Goal: Entertainment & Leisure: Consume media (video, audio)

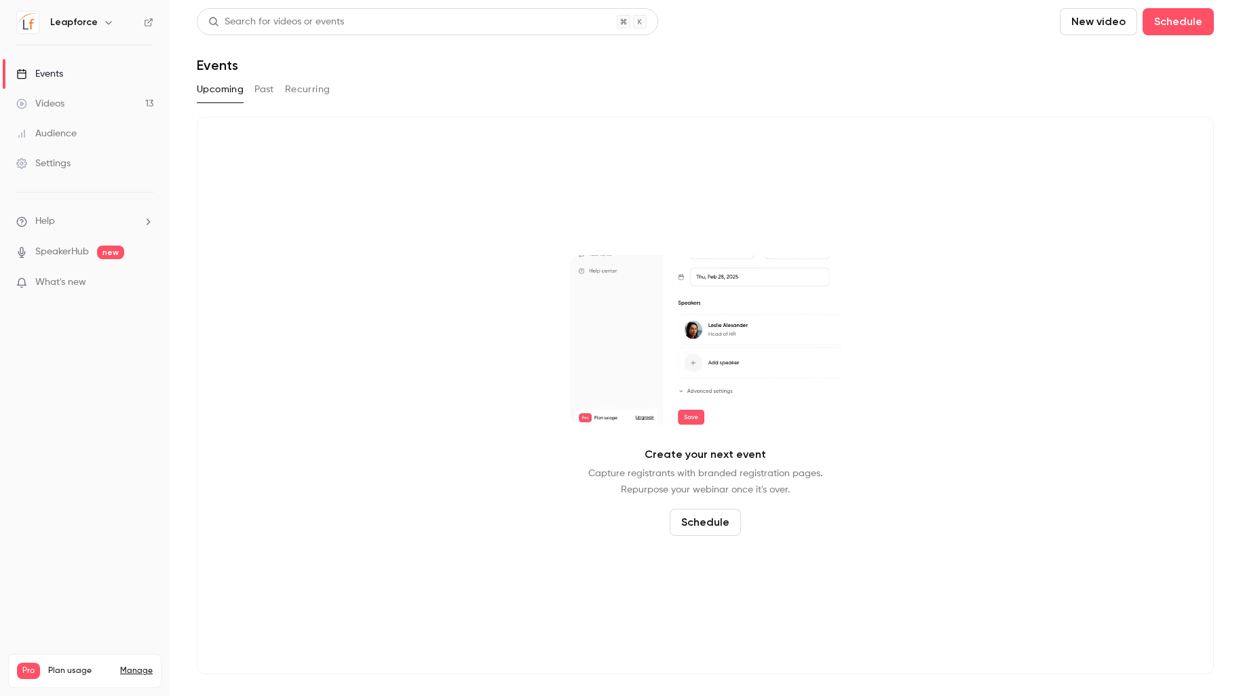
click at [153, 113] on link "Videos 13" at bounding box center [85, 104] width 170 height 30
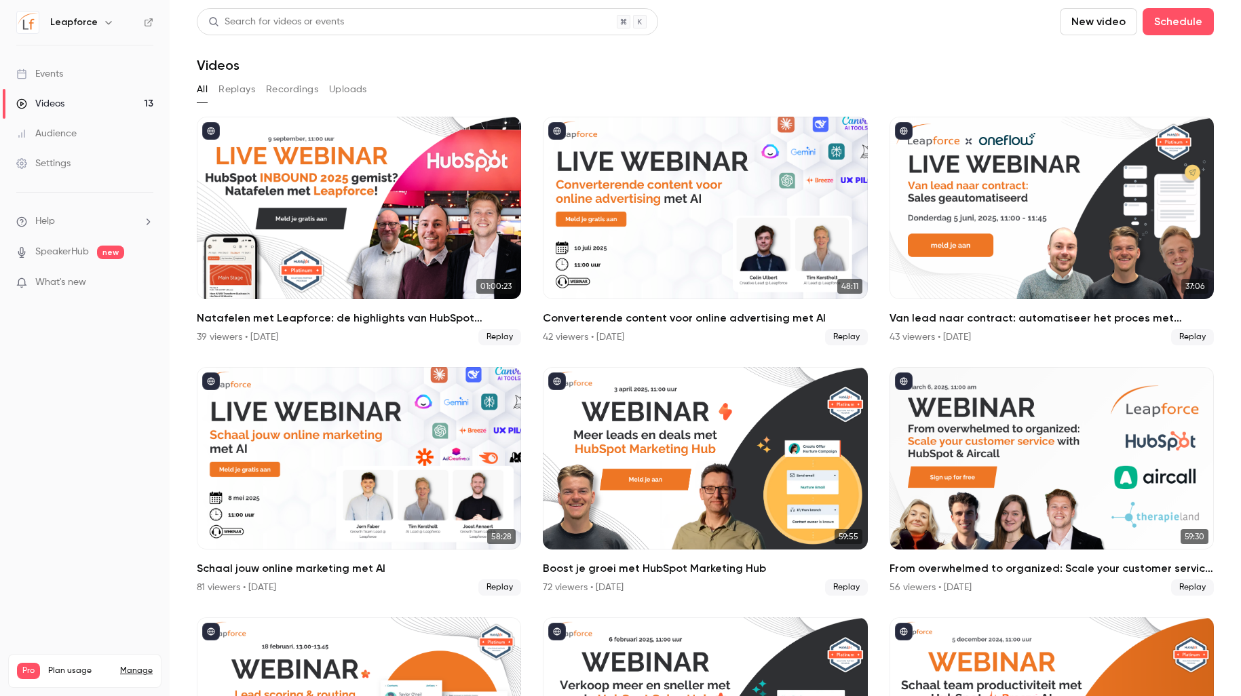
click at [280, 93] on button "Recordings" at bounding box center [292, 90] width 52 height 22
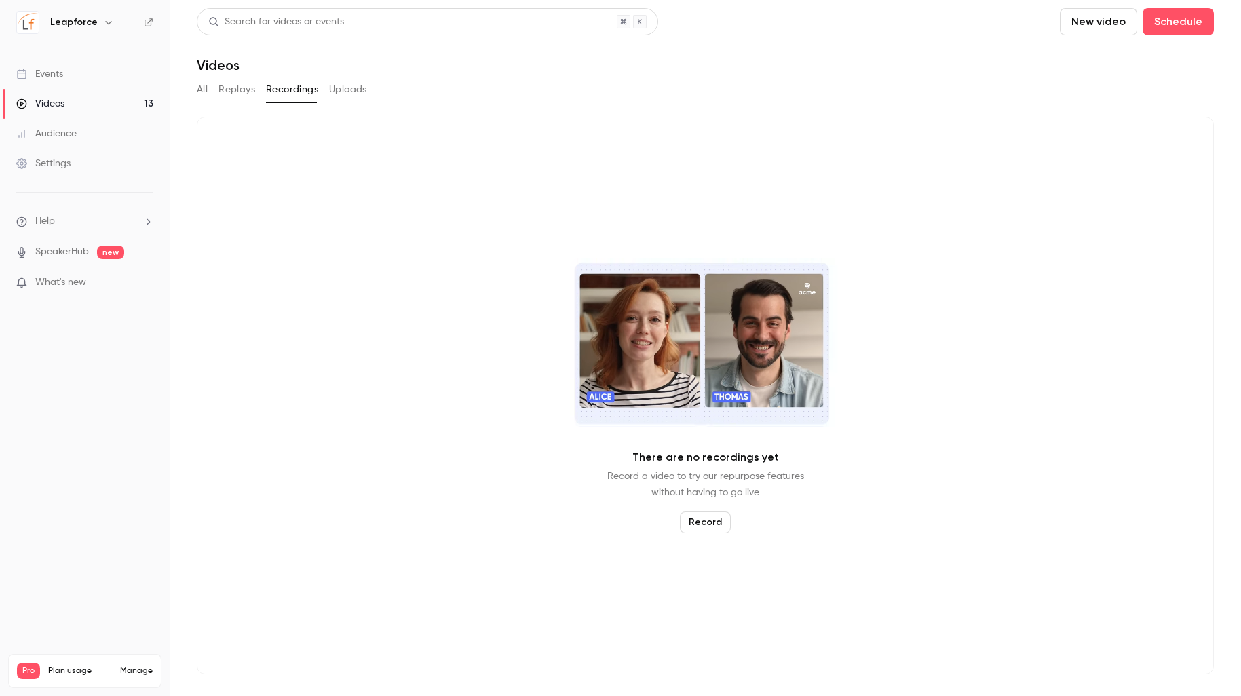
click at [352, 94] on button "Uploads" at bounding box center [348, 90] width 38 height 22
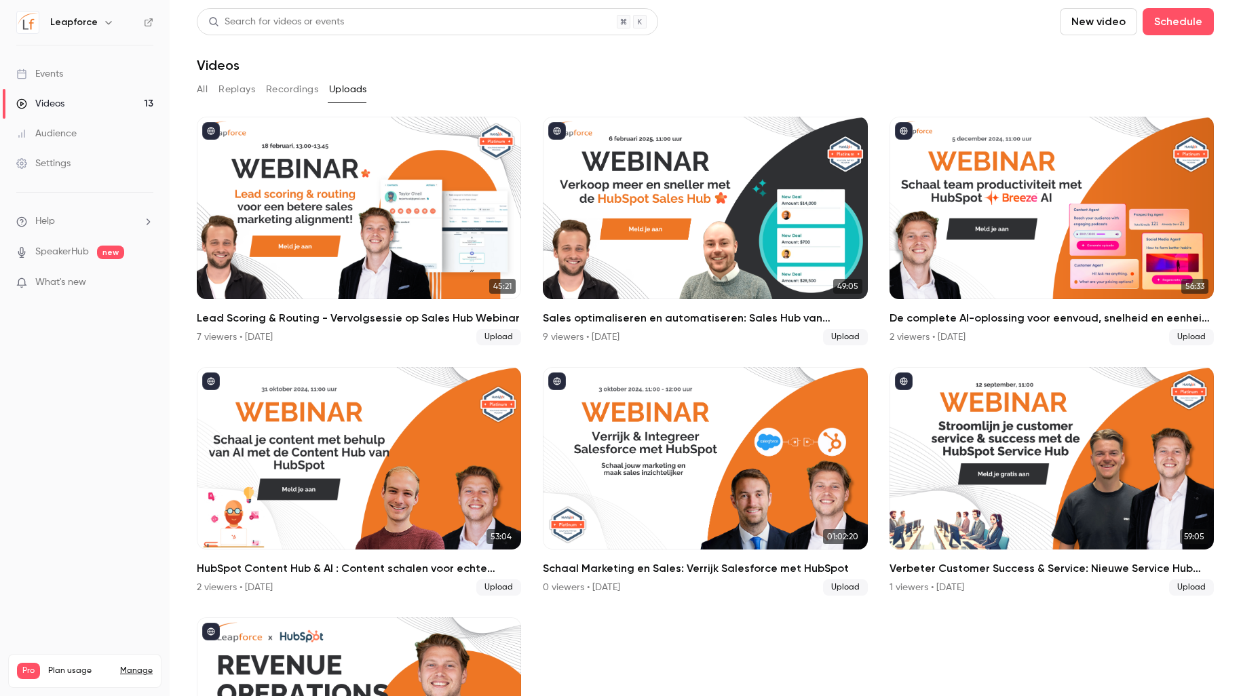
click at [307, 92] on button "Recordings" at bounding box center [292, 90] width 52 height 22
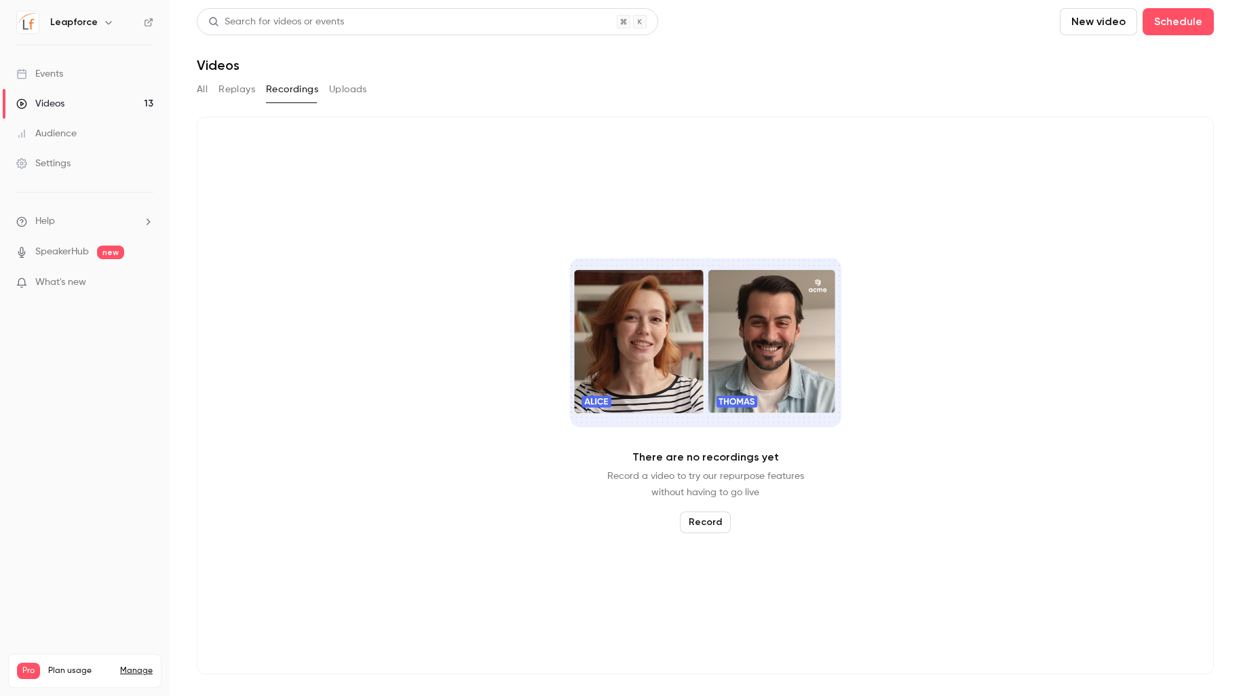
click at [250, 92] on button "Replays" at bounding box center [237, 90] width 37 height 22
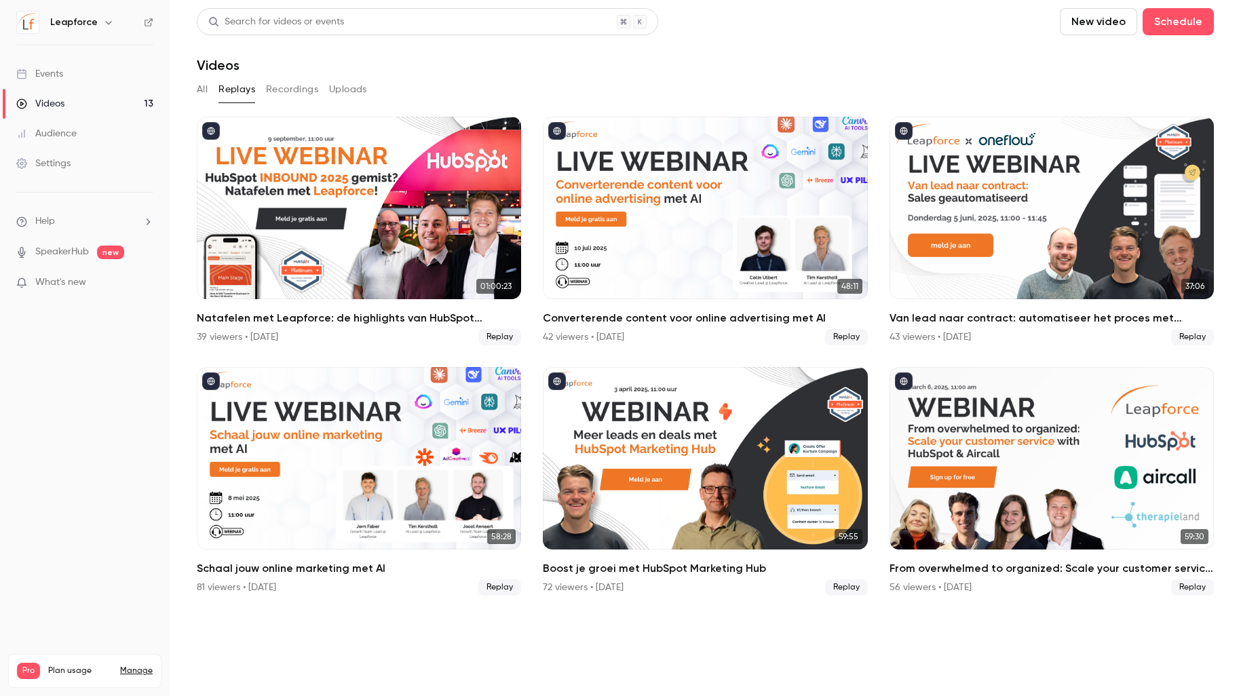
click at [213, 92] on div "All Replays Recordings Uploads" at bounding box center [705, 90] width 1017 height 22
click at [204, 93] on button "All" at bounding box center [202, 90] width 11 height 22
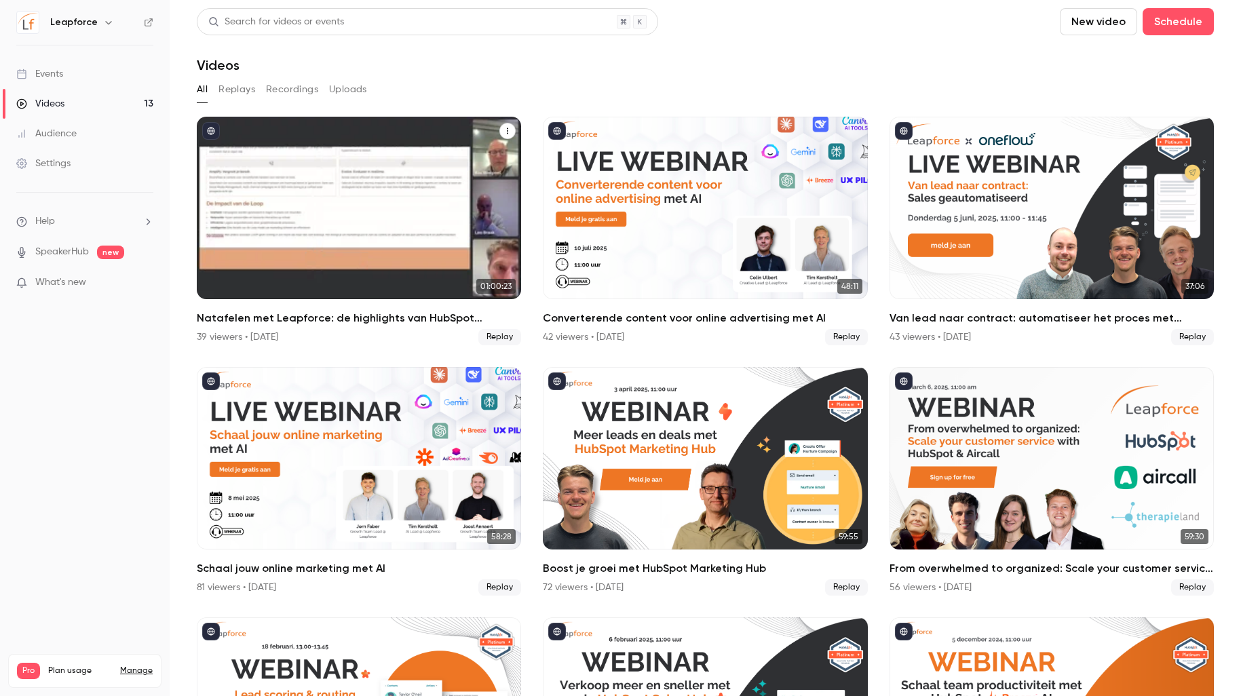
click at [505, 127] on icon "Natafelen met Leapforce: de highlights van HubSpot INBOUND 2025" at bounding box center [508, 131] width 8 height 8
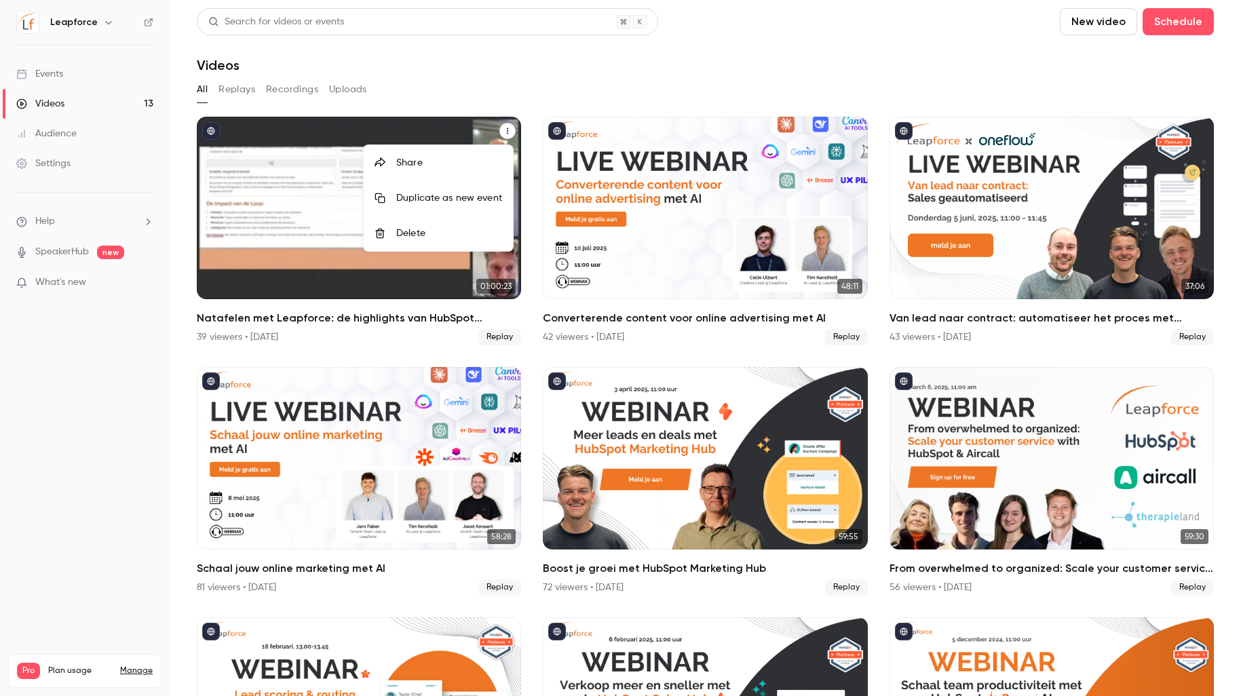
click at [308, 147] on div at bounding box center [620, 348] width 1241 height 696
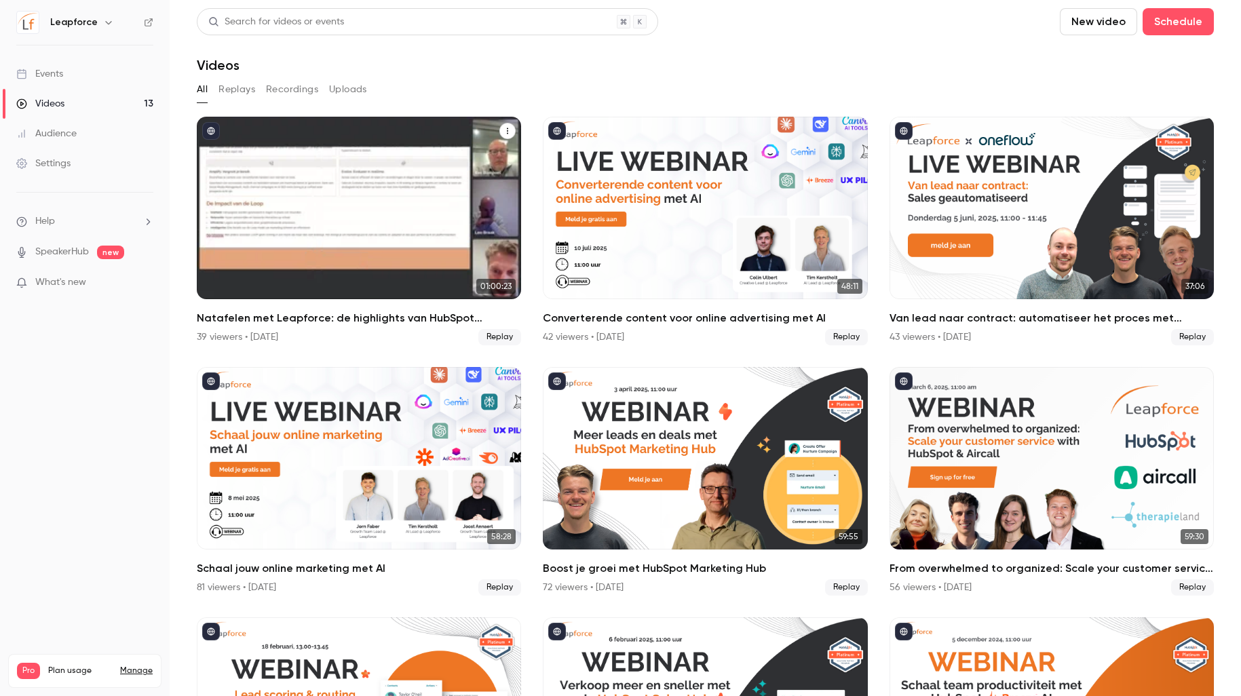
click at [318, 172] on div "Natafelen met Leapforce: de highlights van HubSpot INBOUND 2025" at bounding box center [359, 208] width 324 height 183
